Goal: Navigation & Orientation: Find specific page/section

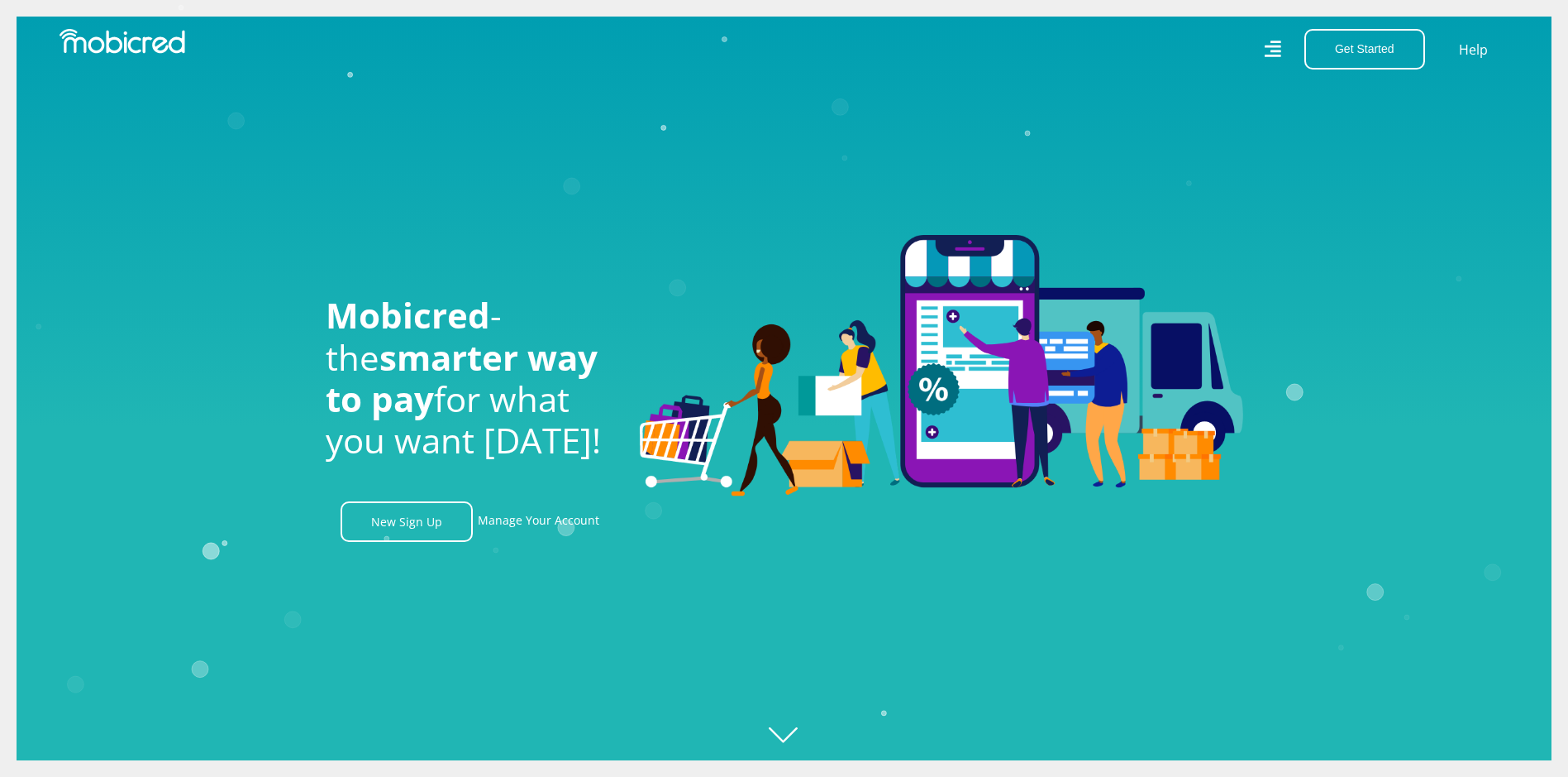
click at [1276, 42] on icon at bounding box center [1273, 49] width 17 height 17
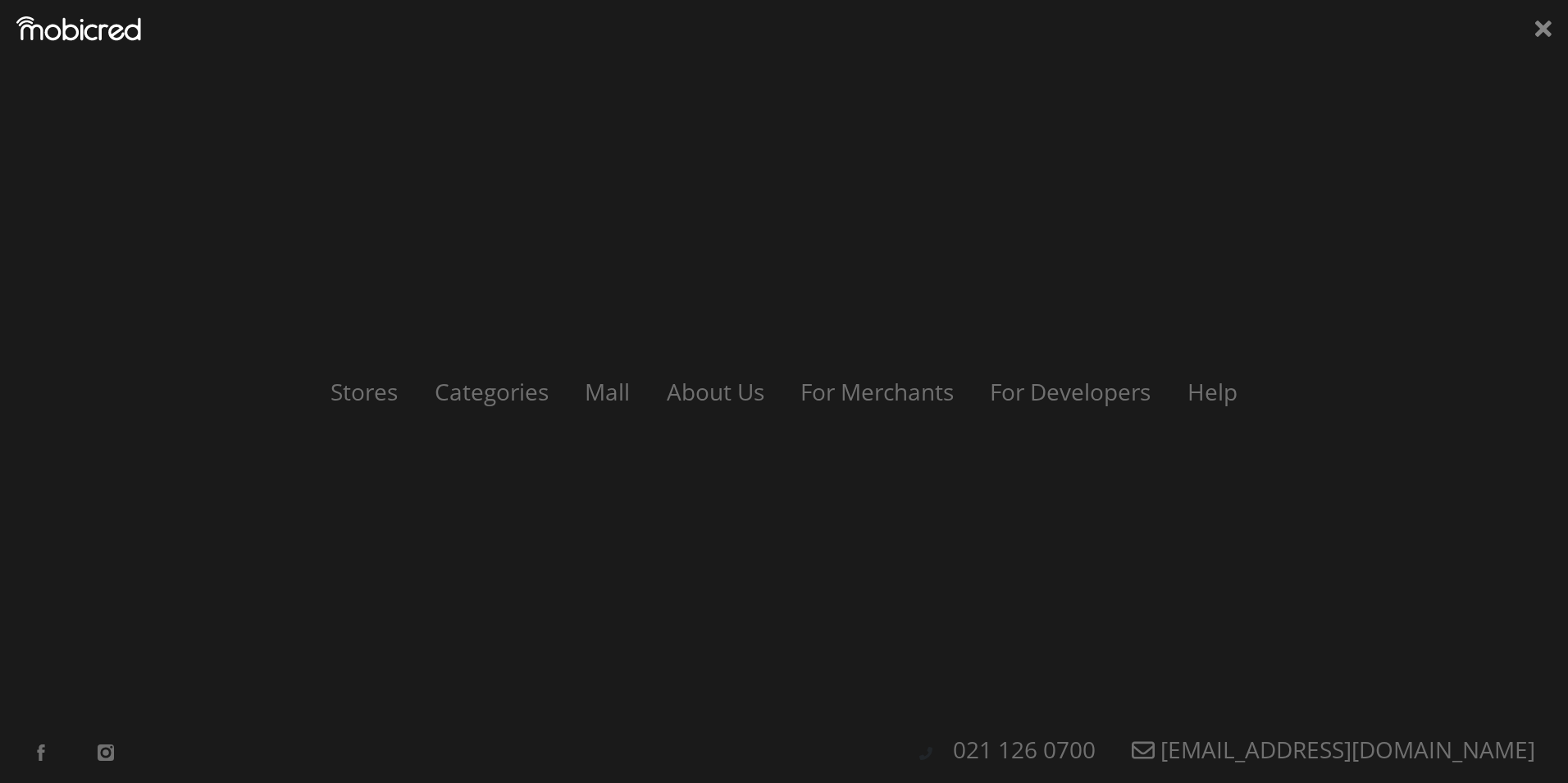
scroll to position [0, 1169]
click at [466, 398] on link "Categories" at bounding box center [491, 392] width 156 height 31
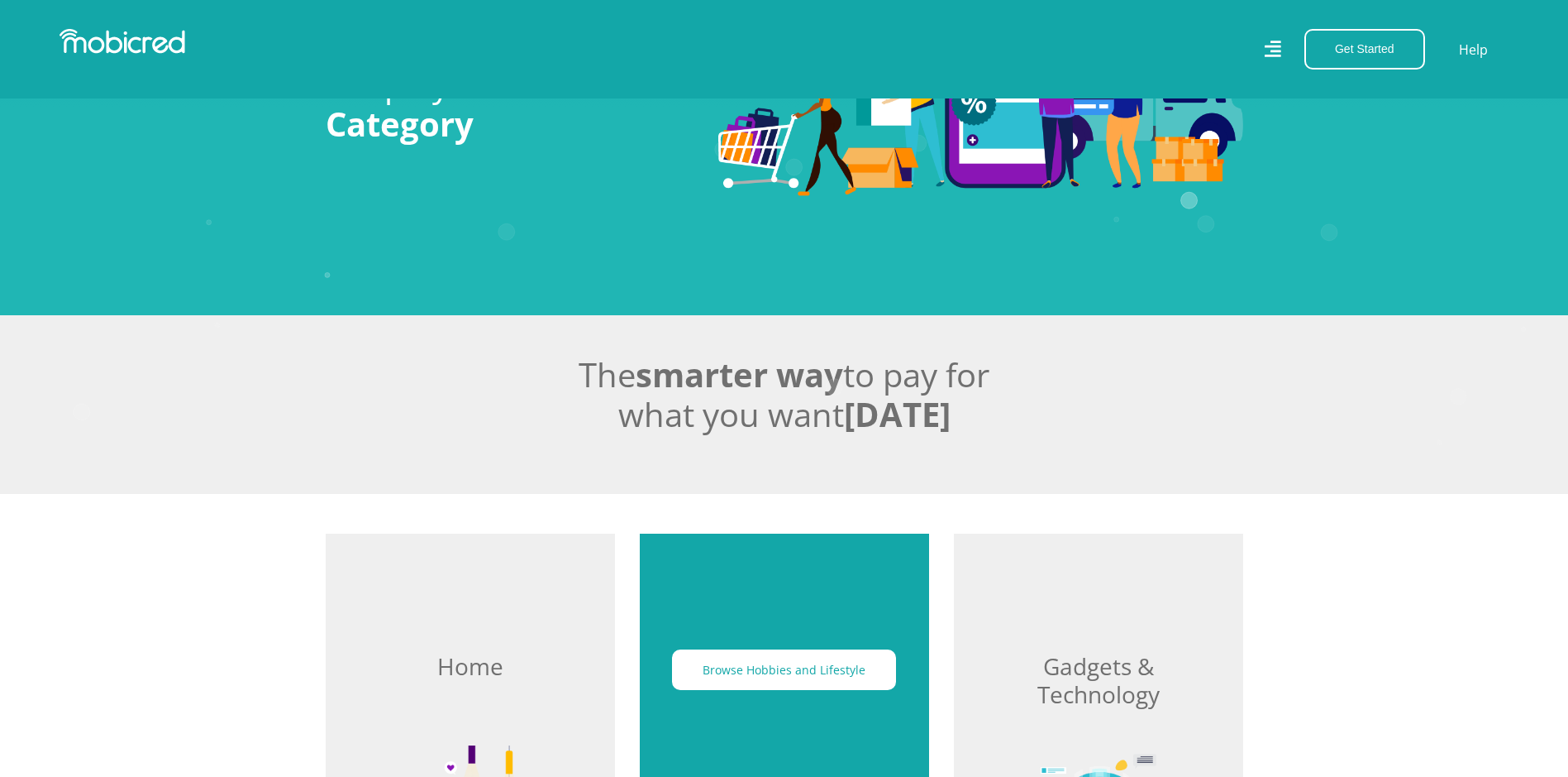
scroll to position [414, 0]
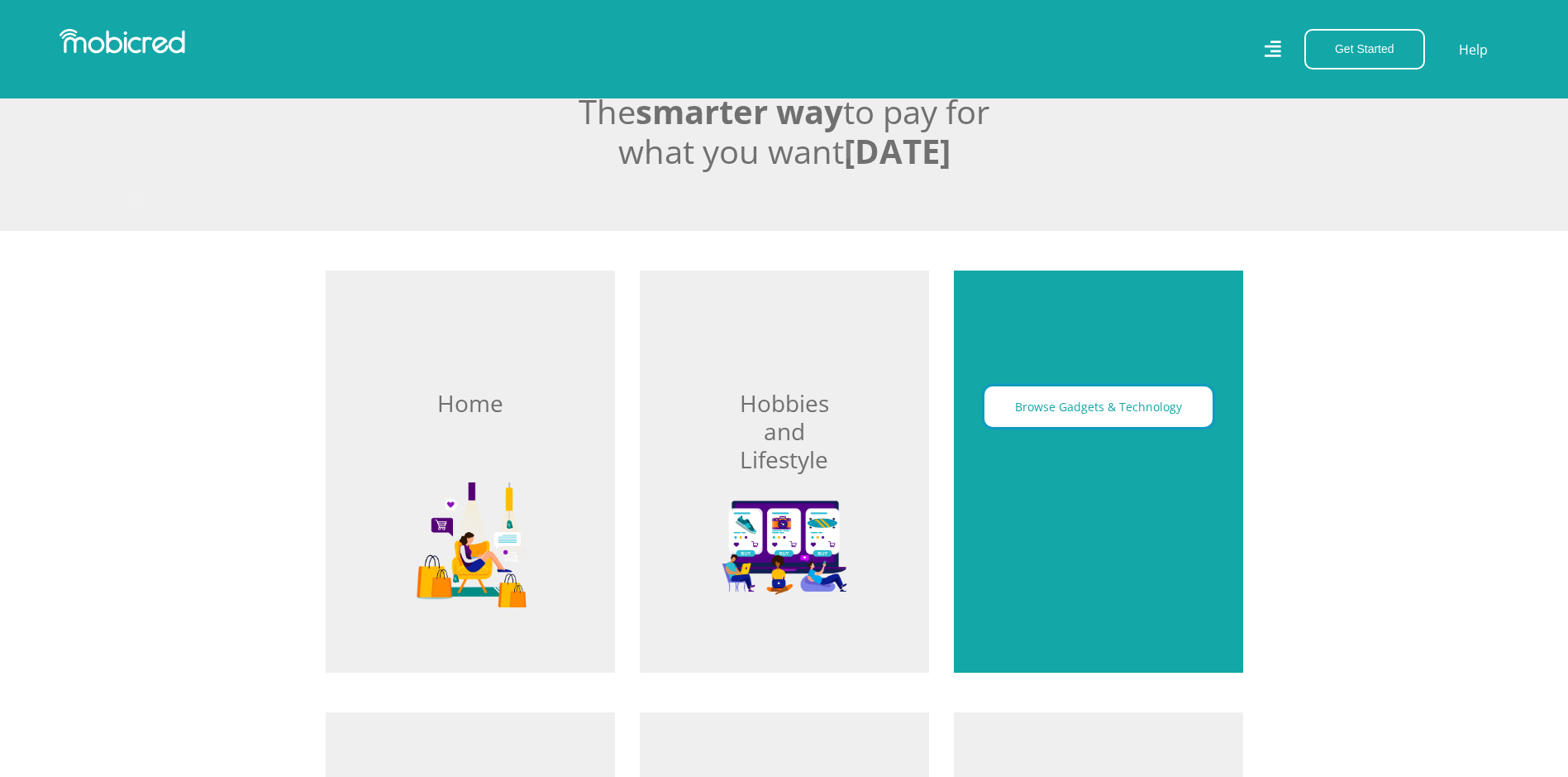
click at [1092, 400] on button "Browse Gadgets & Technology" at bounding box center [1099, 406] width 228 height 41
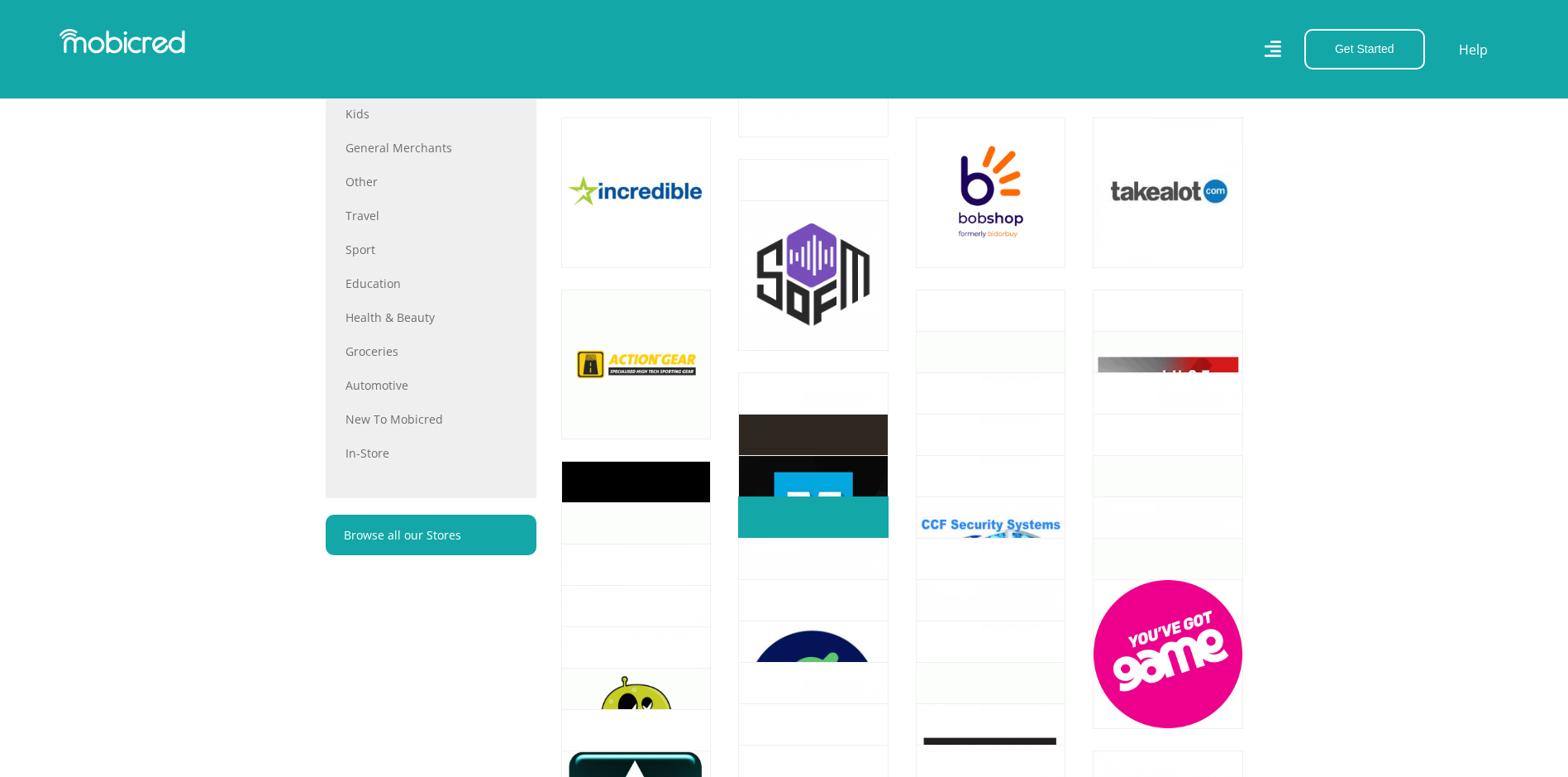
scroll to position [910, 0]
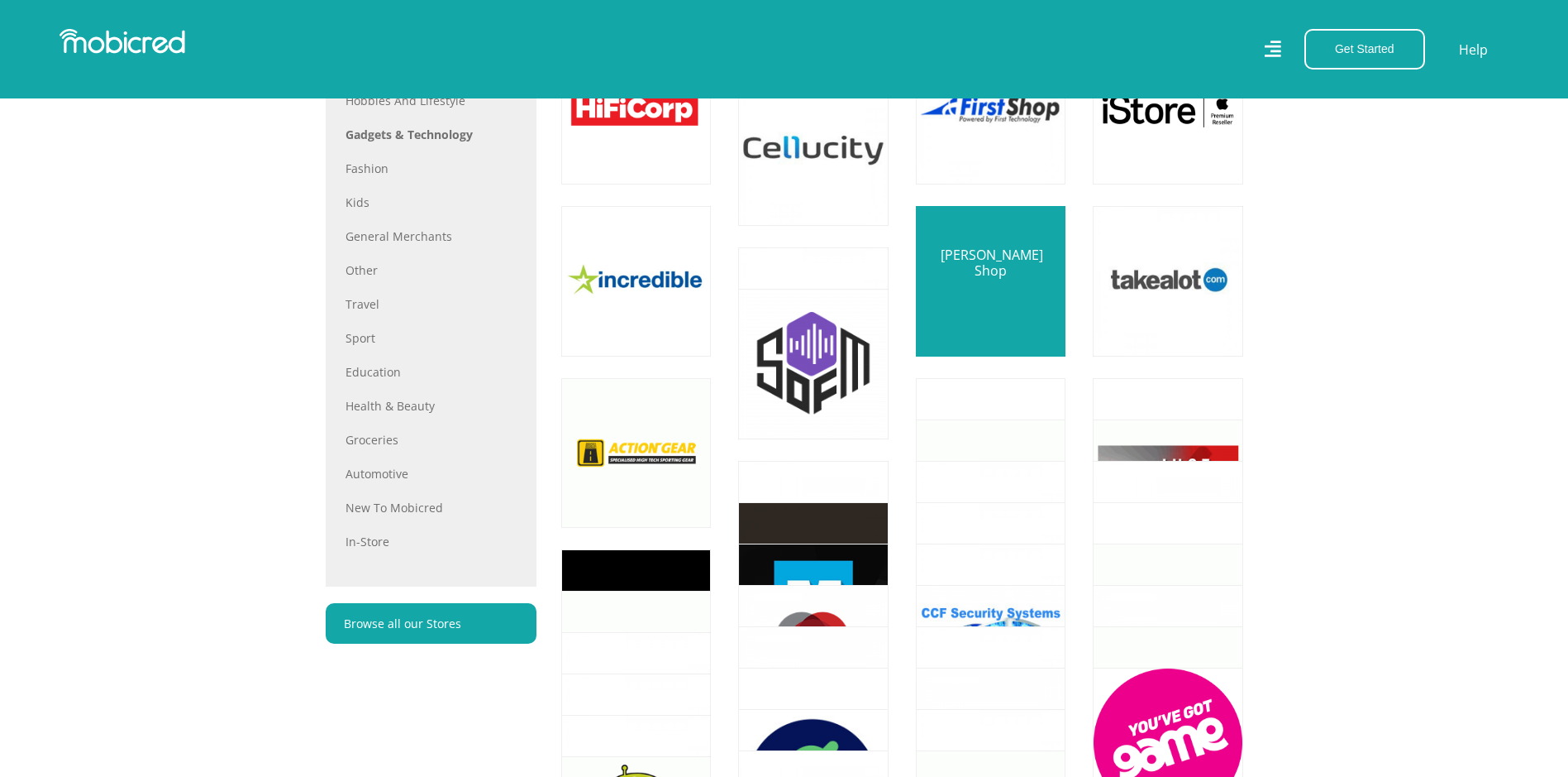
click at [992, 278] on link at bounding box center [991, 281] width 176 height 176
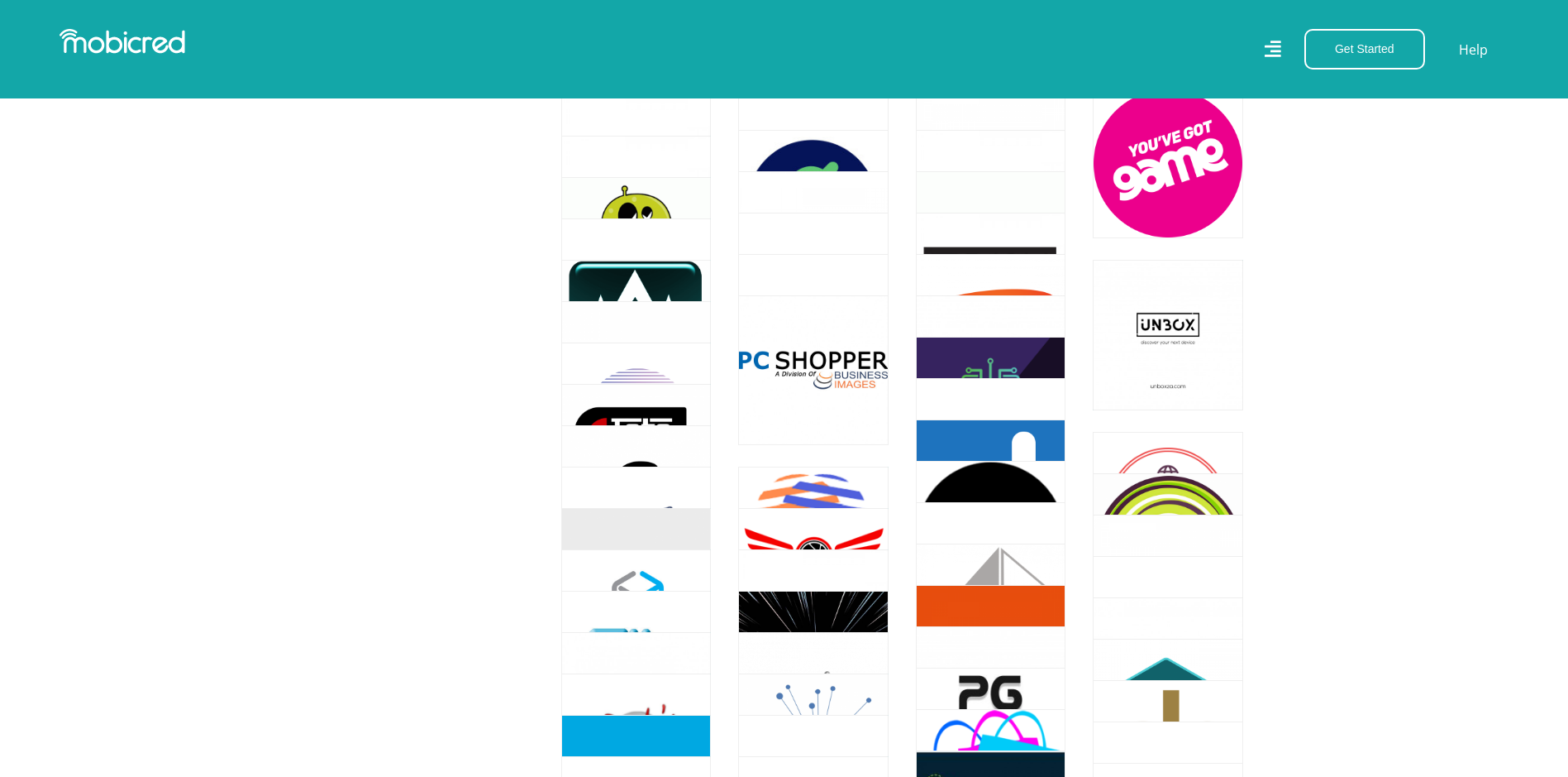
scroll to position [1571, 0]
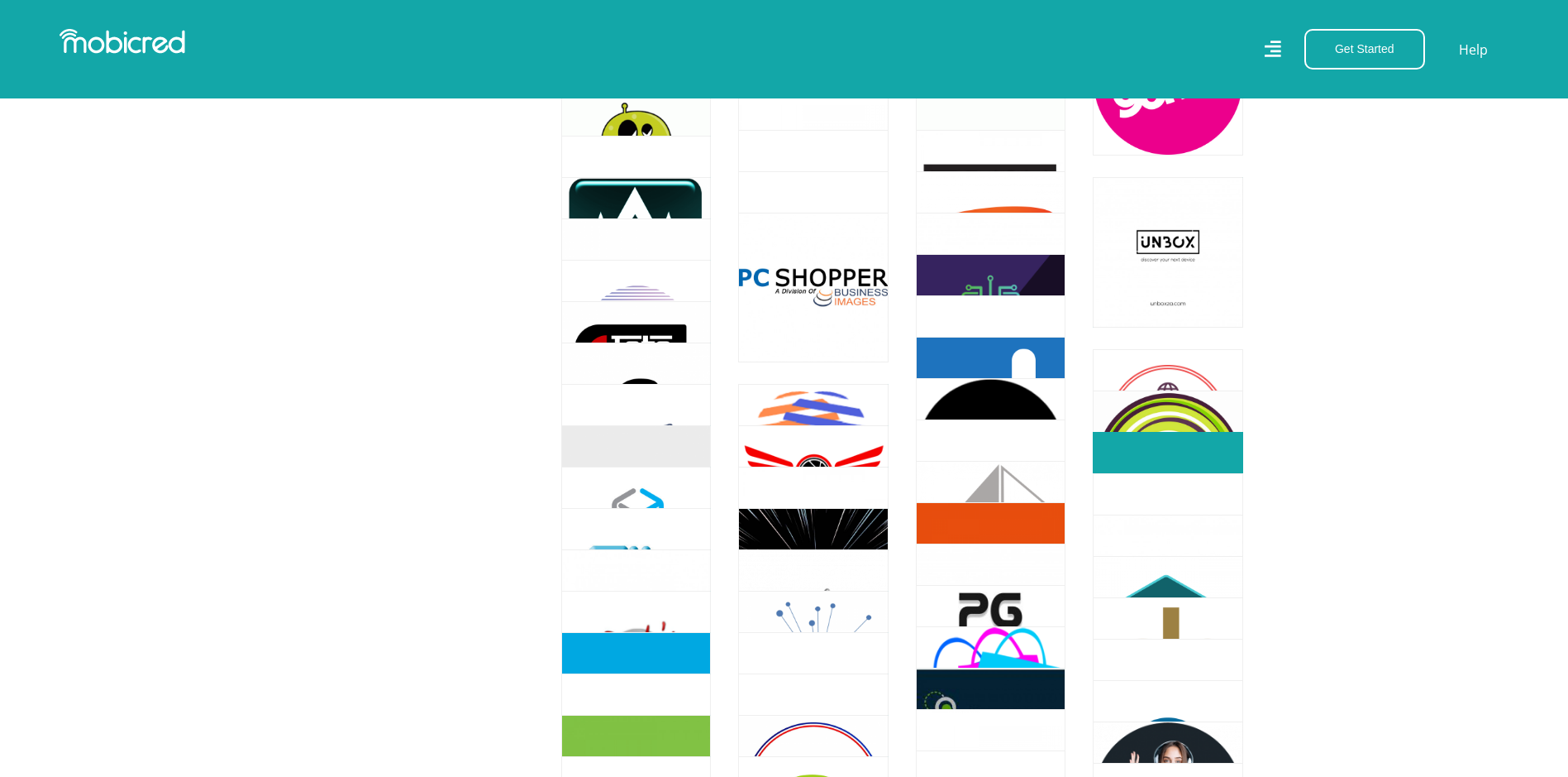
click at [1155, 506] on link at bounding box center [1168, 506] width 176 height 176
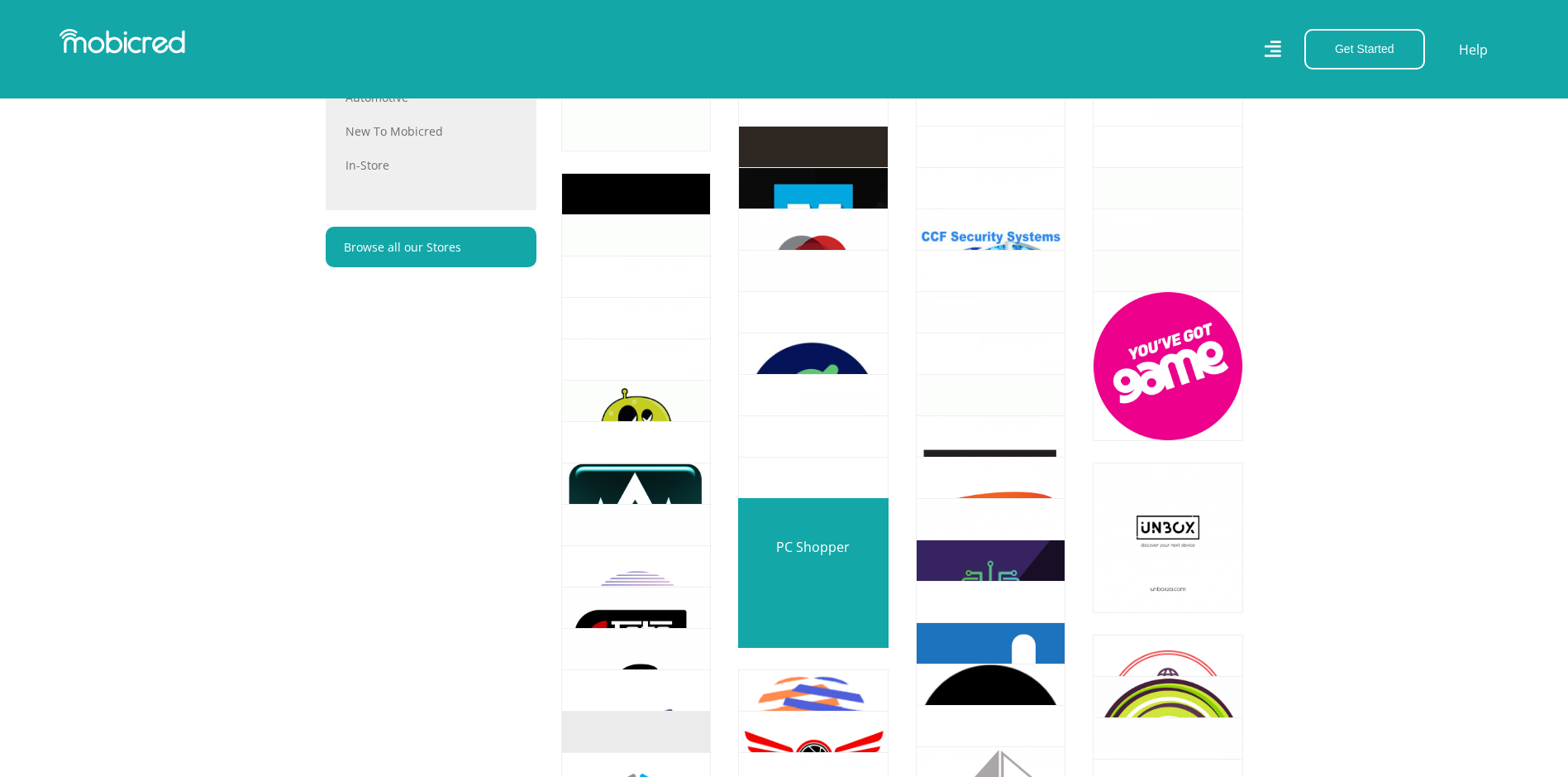
scroll to position [1241, 0]
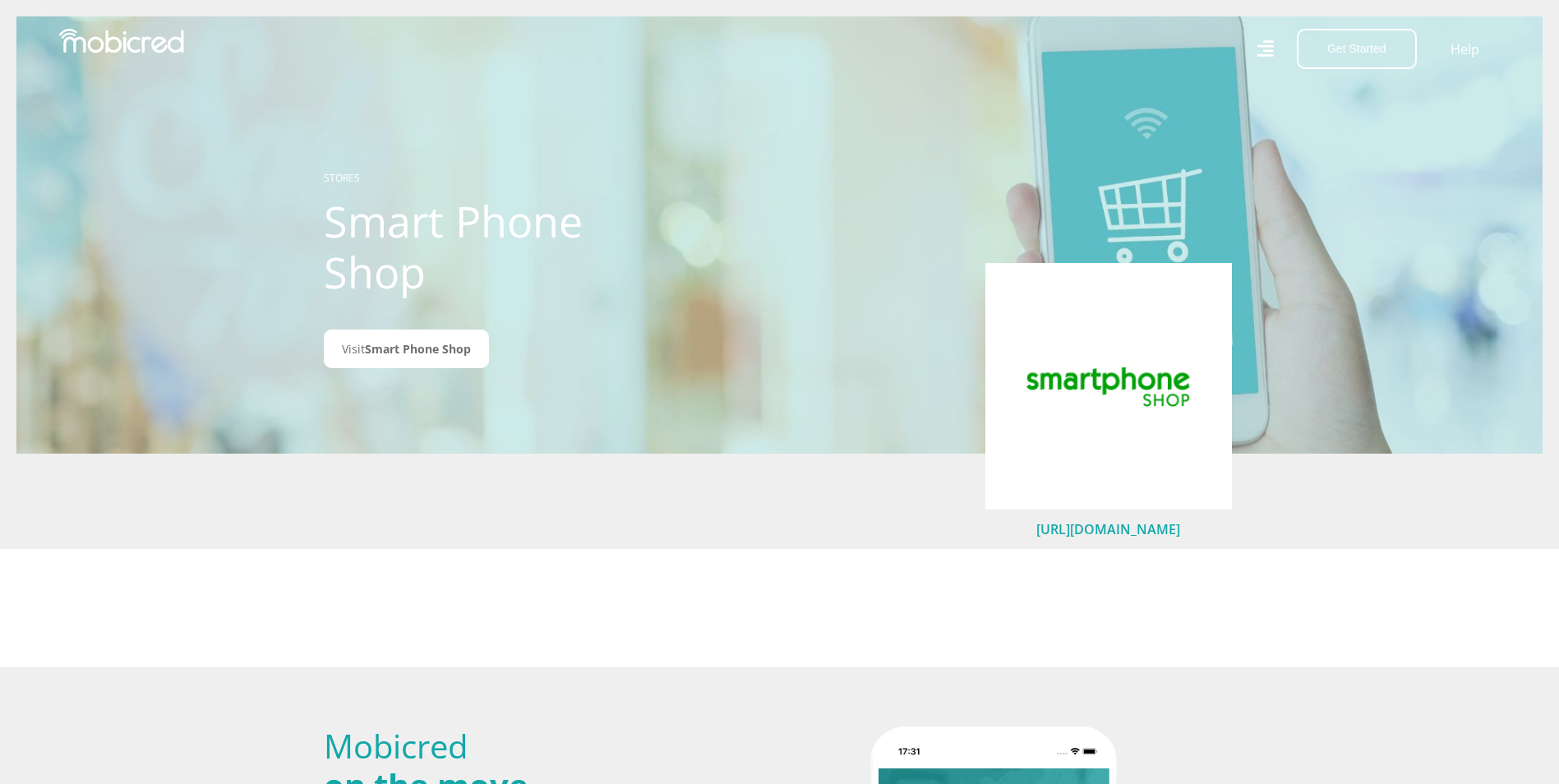
click at [1114, 528] on link "[URL][DOMAIN_NAME]" at bounding box center [1108, 529] width 144 height 18
